Goal: Find specific page/section: Locate a particular part of the current website

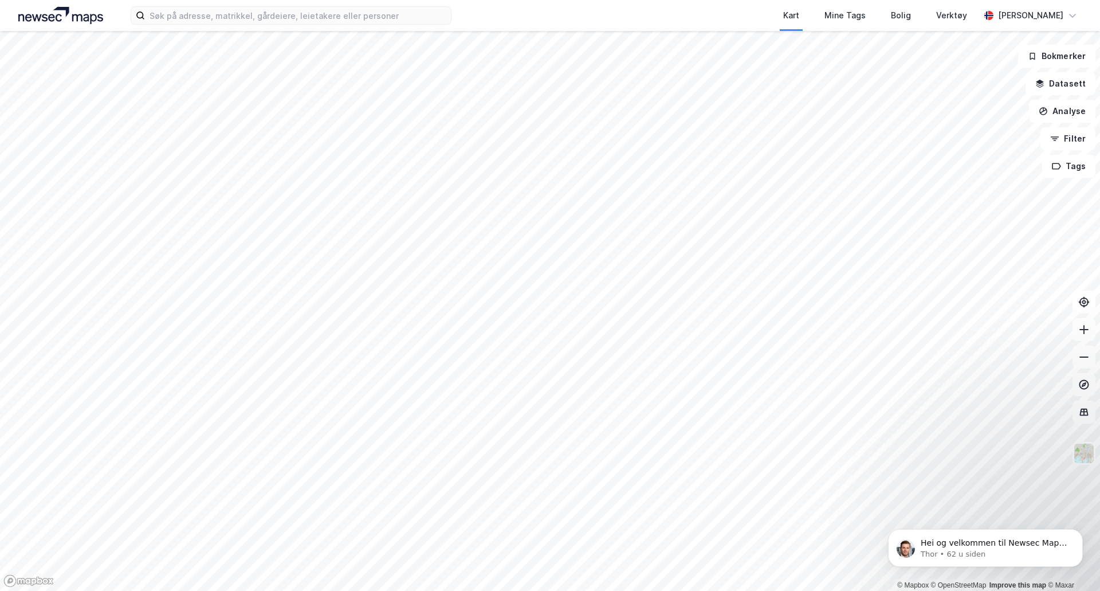
drag, startPoint x: 336, startPoint y: 26, endPoint x: 332, endPoint y: 18, distance: 8.5
click at [336, 26] on div "Kart Mine Tags Bolig Verktøy [PERSON_NAME]" at bounding box center [550, 15] width 1100 height 31
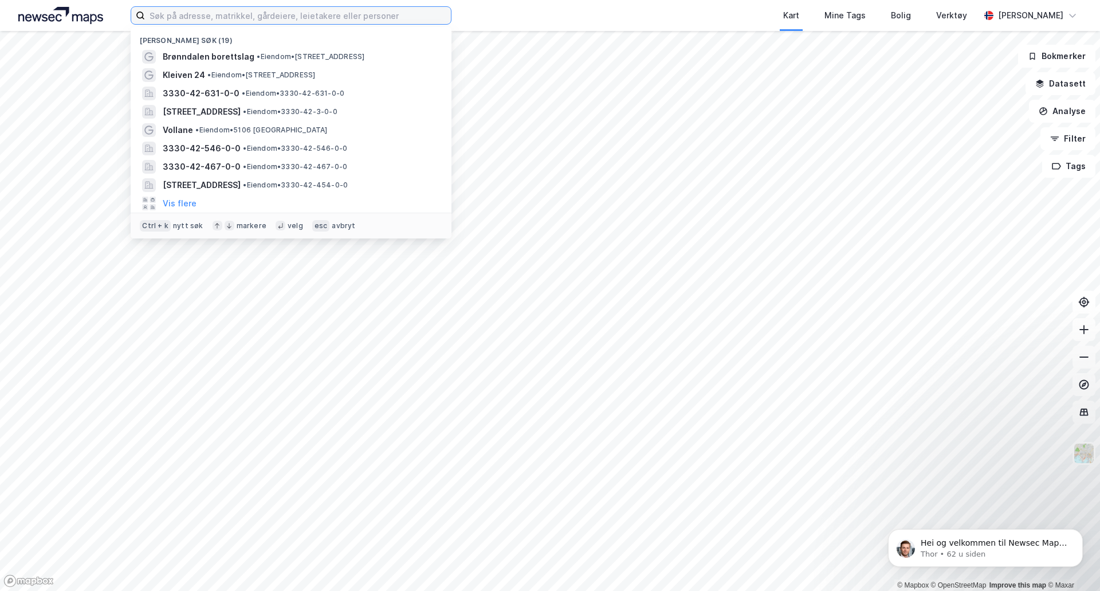
click at [332, 16] on input at bounding box center [298, 15] width 306 height 17
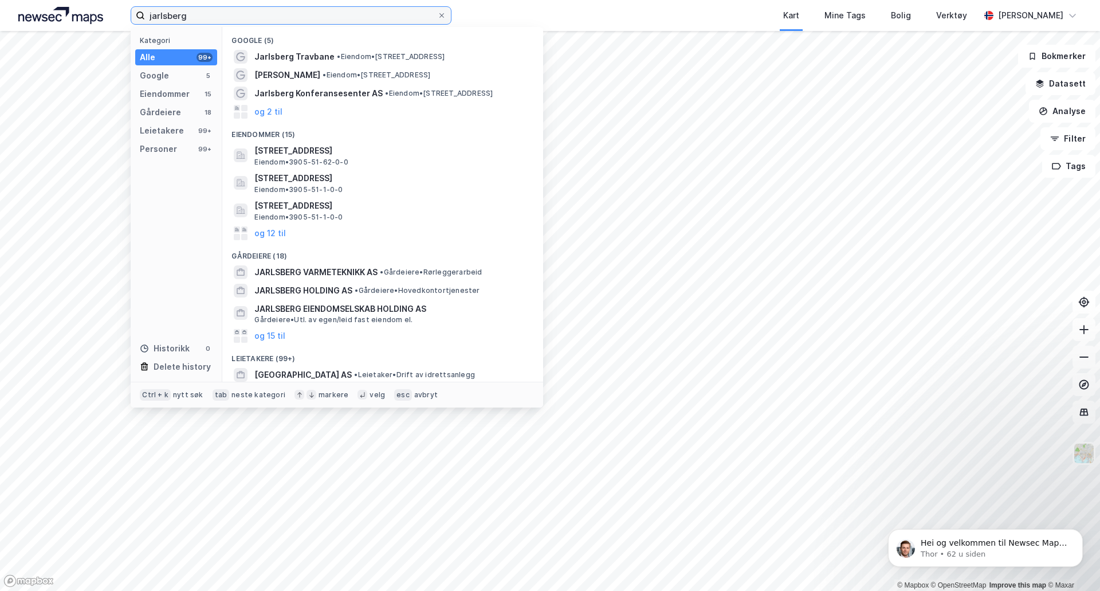
click at [229, 13] on input "jarlsberg" at bounding box center [291, 15] width 292 height 17
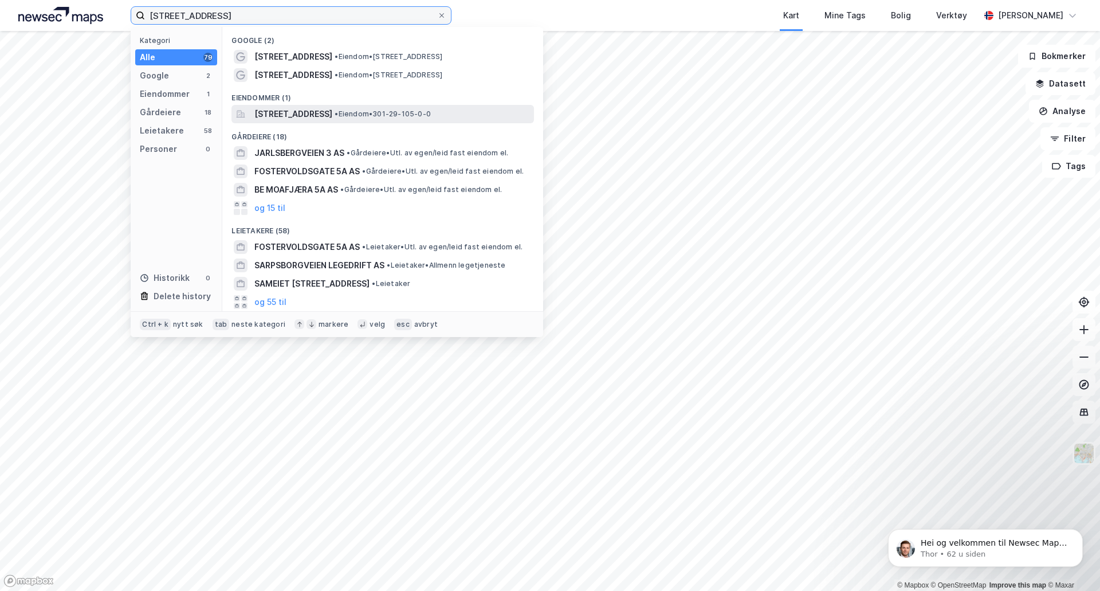
type input "[STREET_ADDRESS]"
click at [319, 112] on span "[STREET_ADDRESS]" at bounding box center [293, 114] width 78 height 14
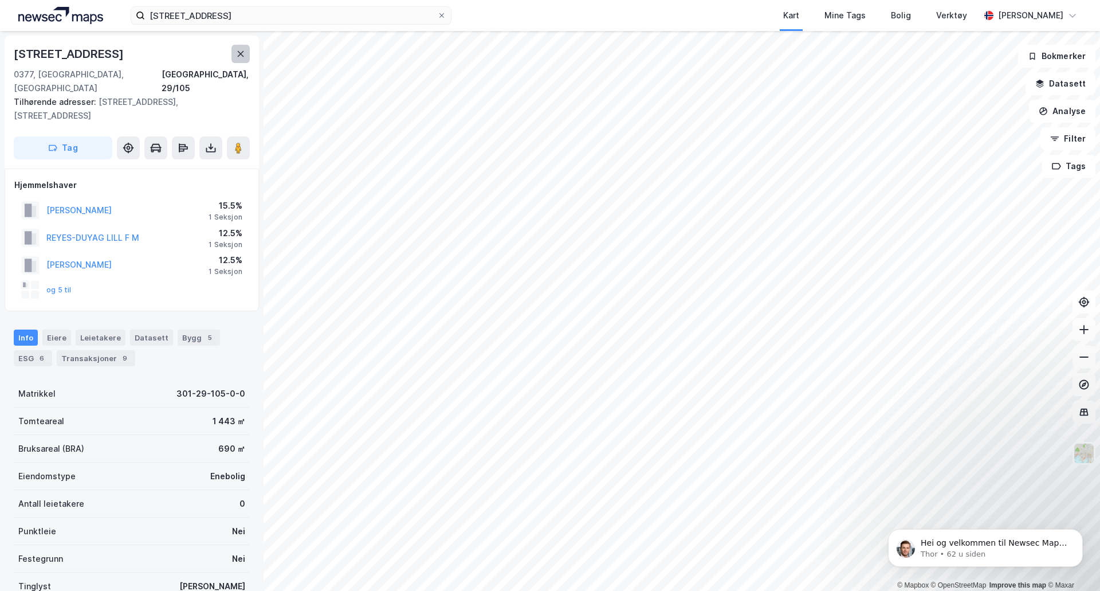
click at [248, 55] on button at bounding box center [241, 54] width 18 height 18
